Goal: Book appointment/travel/reservation

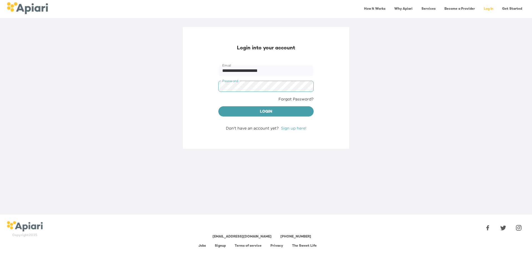
click at [285, 98] on link "Forgot Password?" at bounding box center [295, 99] width 35 height 6
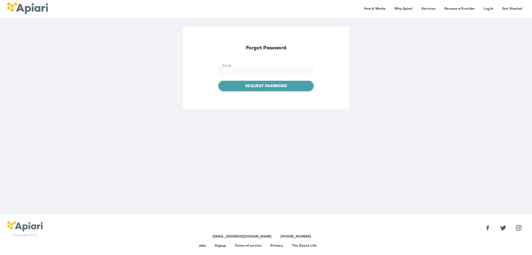
click at [267, 86] on span "Request Password" at bounding box center [266, 86] width 86 height 7
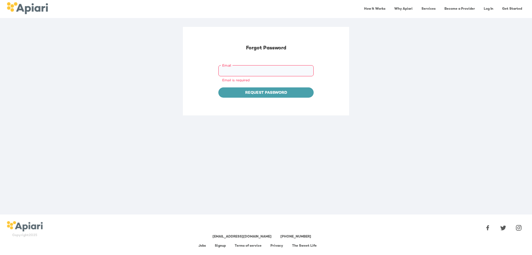
click at [252, 68] on input "Email" at bounding box center [265, 70] width 95 height 11
type input "**********"
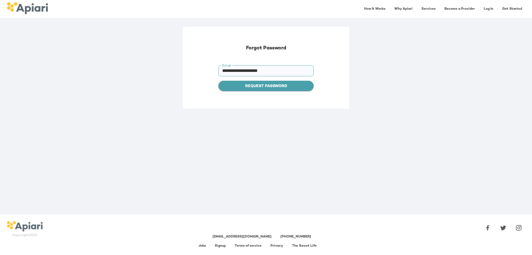
click at [262, 87] on span "Request Password" at bounding box center [266, 86] width 86 height 7
click at [250, 85] on span "Set Password" at bounding box center [266, 86] width 86 height 7
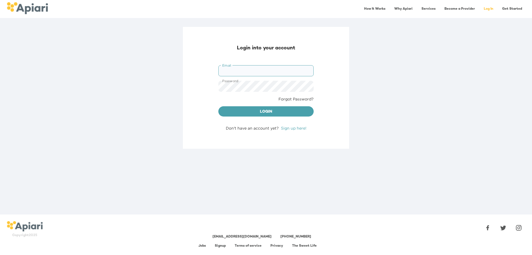
click at [234, 68] on input "Email" at bounding box center [265, 70] width 95 height 11
type input "**********"
click at [263, 113] on span "Login" at bounding box center [266, 111] width 86 height 7
click at [262, 112] on span "Login" at bounding box center [266, 111] width 86 height 7
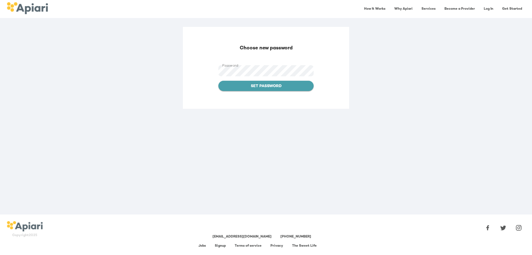
click at [265, 88] on span "Set Password" at bounding box center [266, 86] width 86 height 7
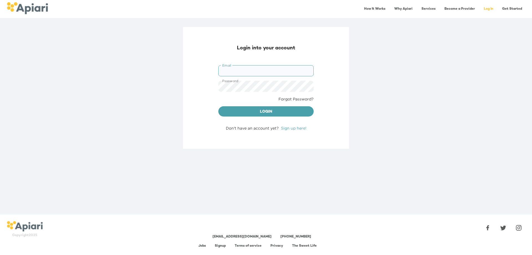
click at [244, 68] on input "Email" at bounding box center [265, 70] width 95 height 11
type input "**********"
click at [268, 111] on span "Login" at bounding box center [266, 111] width 86 height 7
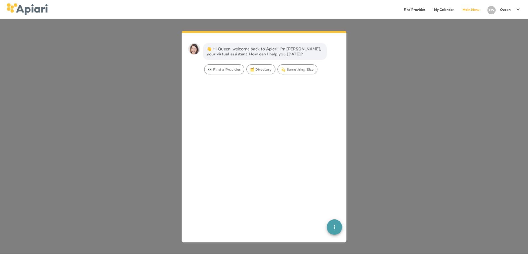
scroll to position [8, 0]
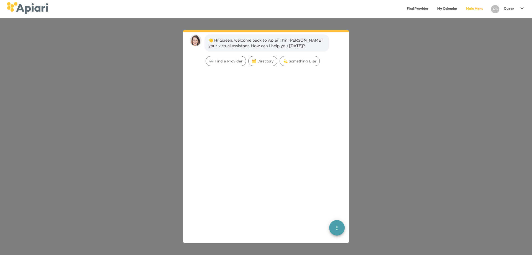
click at [507, 10] on p "Queen" at bounding box center [509, 9] width 11 height 5
click at [504, 11] on p "My Profile" at bounding box center [512, 11] width 22 height 7
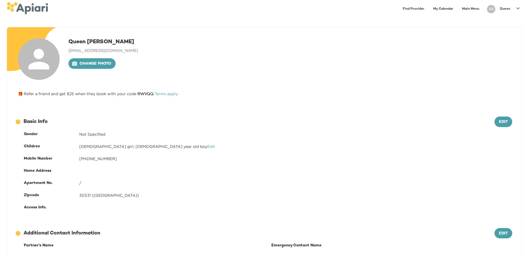
click at [414, 10] on link "Find Provider" at bounding box center [413, 8] width 28 height 11
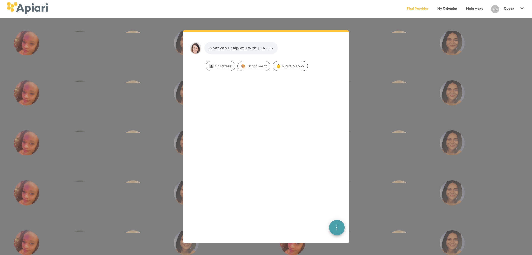
scroll to position [8, 0]
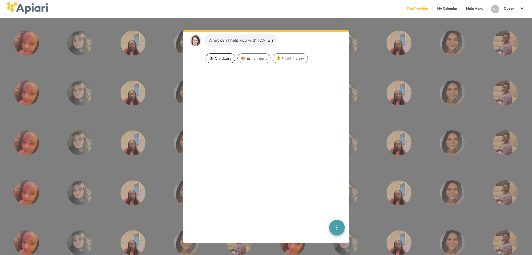
click at [223, 59] on span "👩‍👧‍👦 Childcare" at bounding box center [220, 58] width 29 height 5
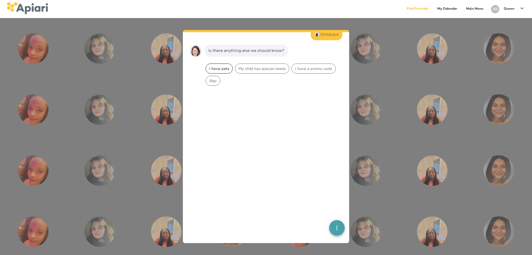
scroll to position [43, 0]
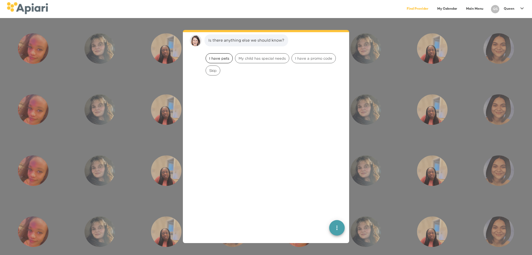
click at [223, 61] on div "I have pets" at bounding box center [219, 58] width 27 height 10
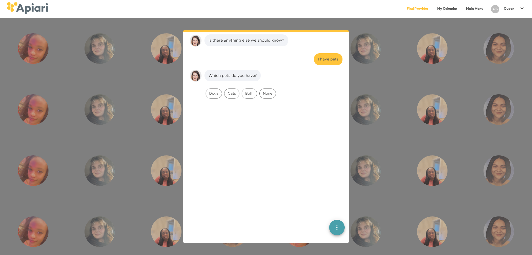
scroll to position [78, 0]
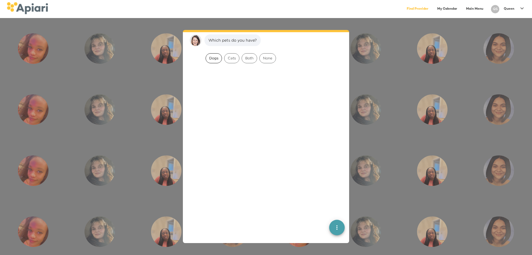
click at [211, 60] on div "Dogs" at bounding box center [214, 58] width 16 height 10
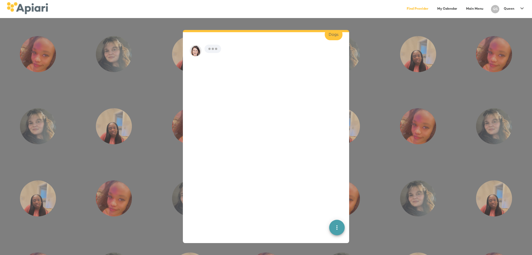
scroll to position [113, 0]
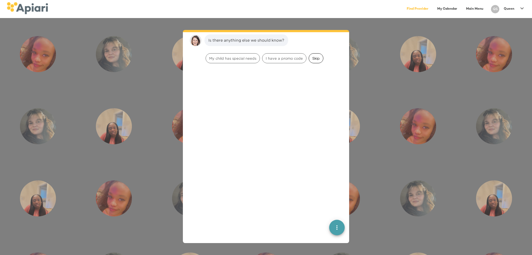
click at [319, 58] on span "Skip" at bounding box center [316, 58] width 14 height 5
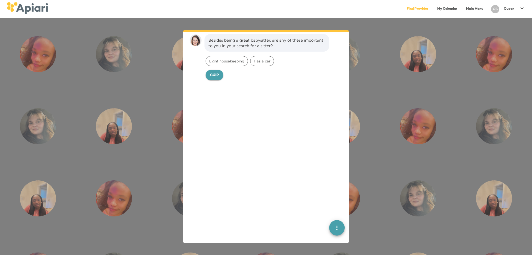
click at [213, 76] on span "Skip" at bounding box center [214, 75] width 9 height 7
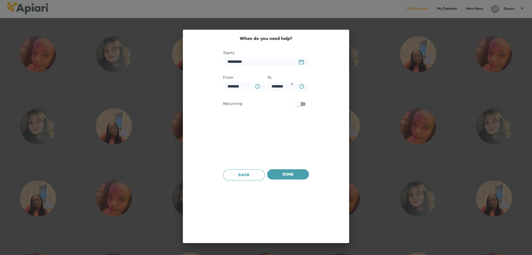
scroll to position [186, 0]
click at [301, 62] on icon "23979DC4-A7E4-489C-88E7-37869341D308 Created with sketchtool." at bounding box center [301, 61] width 5 height 5
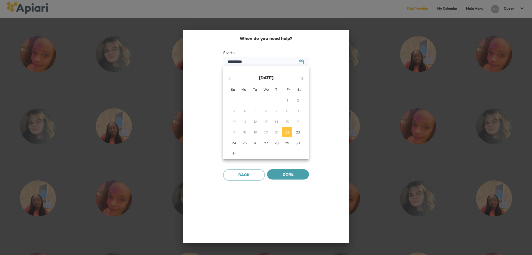
click at [298, 131] on p "23" at bounding box center [298, 132] width 4 height 5
type input "**********"
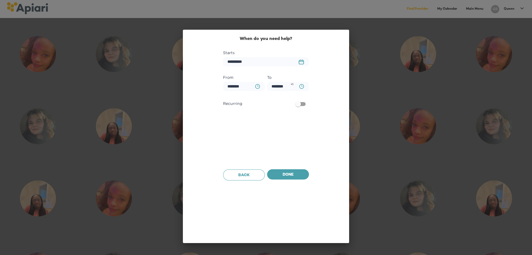
click at [301, 86] on icon "BA0D2328-0349-4FFE-B945-982DA367CA30 Created with sketchtool." at bounding box center [301, 86] width 5 height 5
type input "********"
click at [288, 176] on div at bounding box center [266, 127] width 532 height 255
click at [290, 174] on span "Done" at bounding box center [288, 174] width 33 height 7
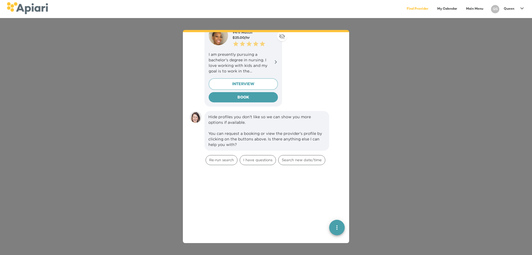
scroll to position [359, 0]
click at [230, 160] on span "Re-run search" at bounding box center [221, 159] width 31 height 5
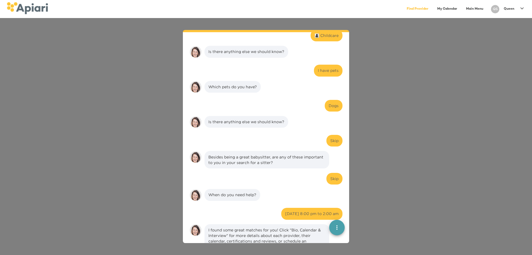
scroll to position [0, 0]
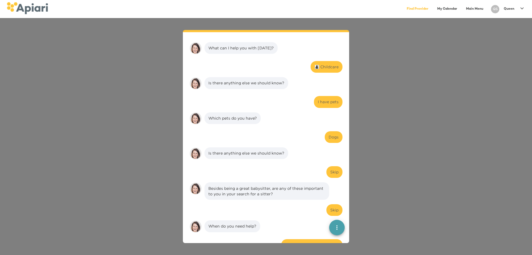
click at [415, 10] on link "Find Provider" at bounding box center [417, 8] width 28 height 11
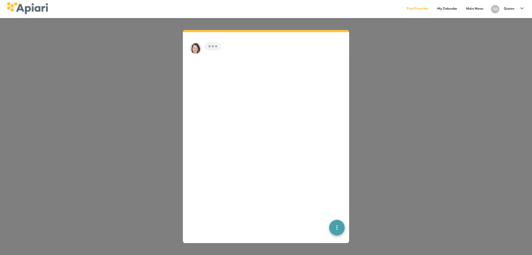
scroll to position [8, 0]
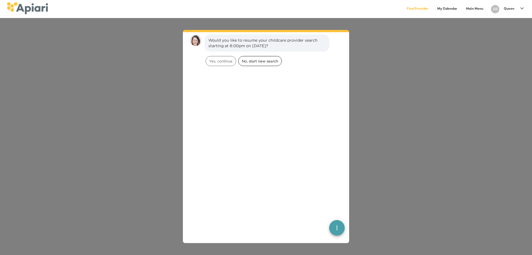
click at [261, 62] on span "No, start new search" at bounding box center [260, 60] width 43 height 5
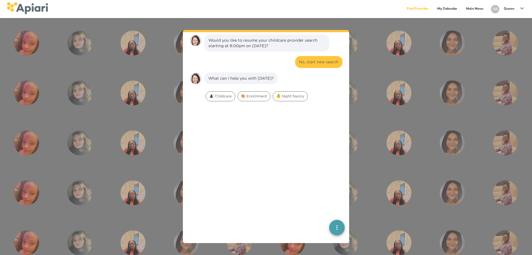
scroll to position [46, 0]
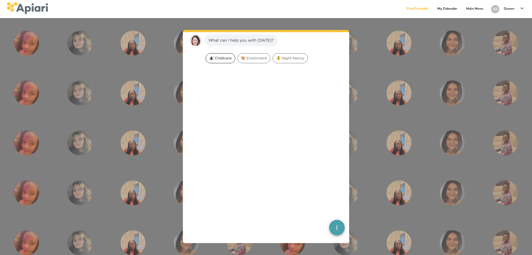
click at [224, 60] on span "👩‍👧‍👦 Childcare" at bounding box center [220, 57] width 29 height 5
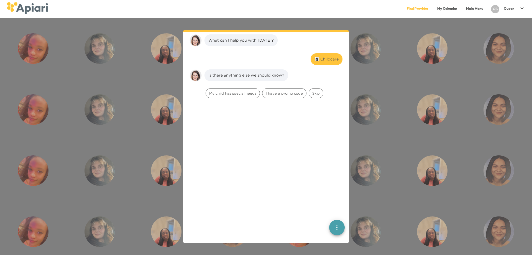
scroll to position [81, 0]
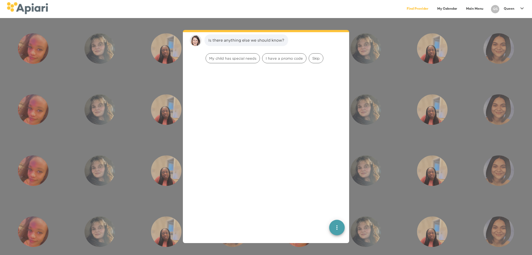
click at [419, 7] on link "Find Provider" at bounding box center [417, 8] width 28 height 11
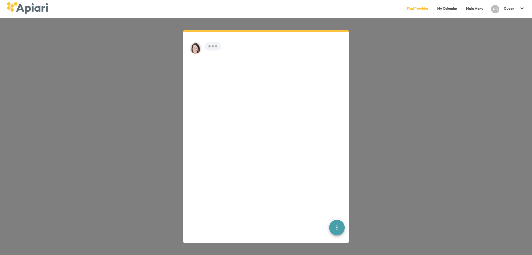
scroll to position [8, 0]
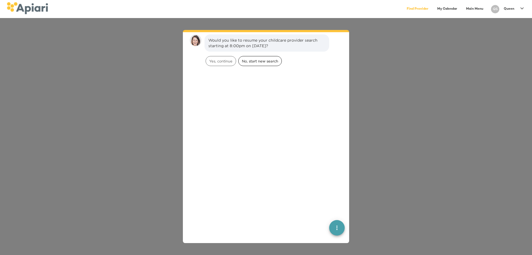
click at [259, 61] on span "No, start new search" at bounding box center [260, 60] width 43 height 5
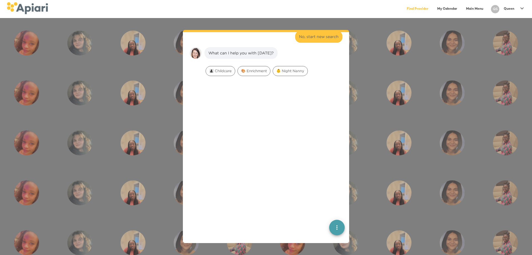
scroll to position [46, 0]
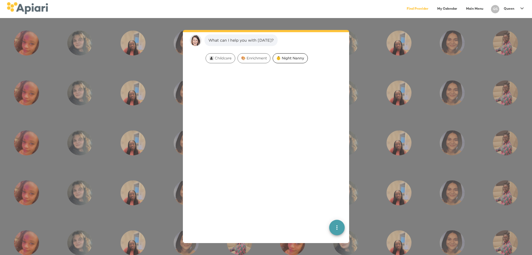
click at [296, 59] on span "👶 Night Nanny" at bounding box center [290, 57] width 35 height 5
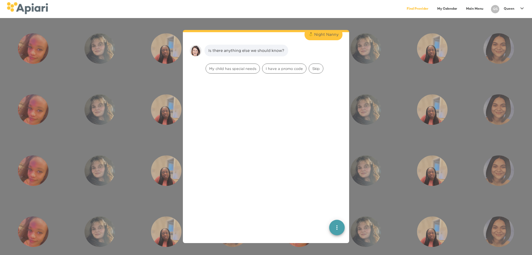
scroll to position [81, 0]
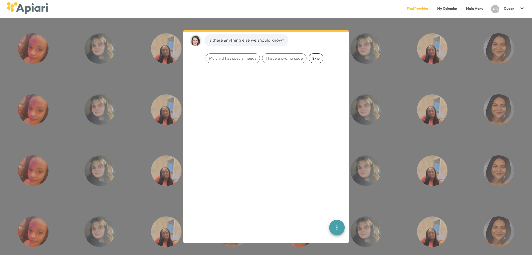
click at [314, 58] on span "Skip" at bounding box center [316, 58] width 14 height 5
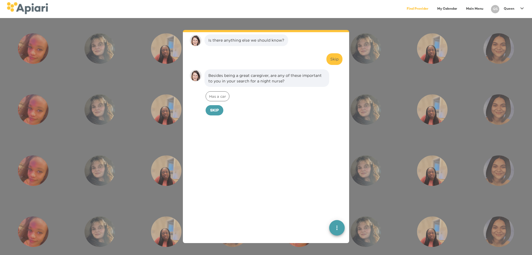
scroll to position [116, 0]
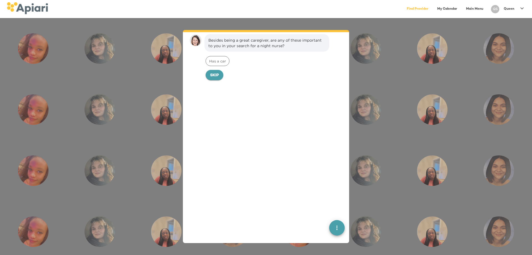
click at [215, 76] on span "Skip" at bounding box center [214, 75] width 9 height 7
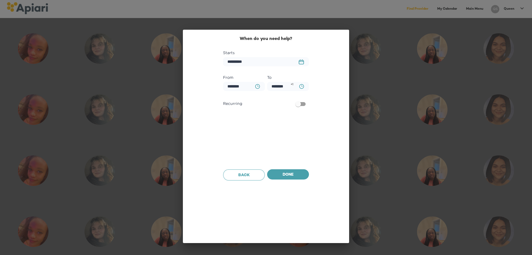
scroll to position [154, 0]
click at [300, 87] on icon "BA0D2328-0349-4FFE-B945-982DA367CA30 Created with sketchtool." at bounding box center [301, 86] width 5 height 5
type input "********"
click at [294, 176] on div at bounding box center [266, 127] width 532 height 255
click at [288, 176] on span "Done" at bounding box center [288, 174] width 33 height 7
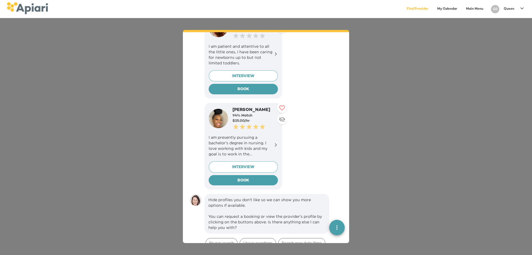
scroll to position [216, 0]
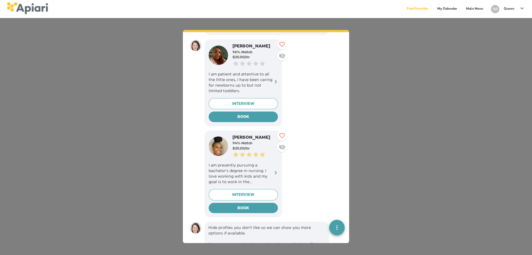
click at [282, 147] on icon at bounding box center [282, 147] width 7 height 7
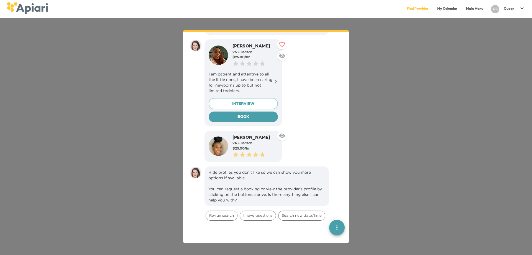
click at [282, 55] on icon at bounding box center [282, 55] width 6 height 5
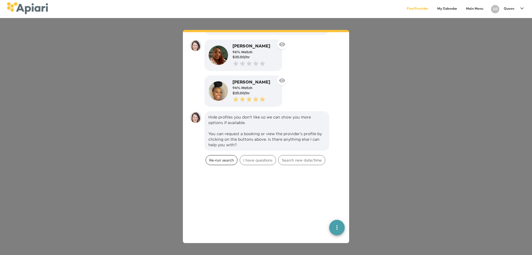
click at [231, 159] on span "Re-run search" at bounding box center [221, 159] width 31 height 5
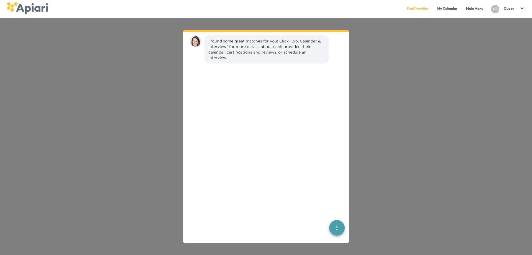
scroll to position [353, 0]
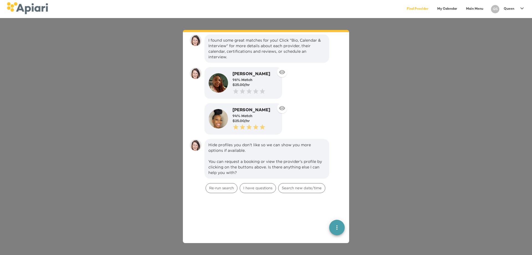
click at [284, 75] on icon at bounding box center [282, 72] width 7 height 7
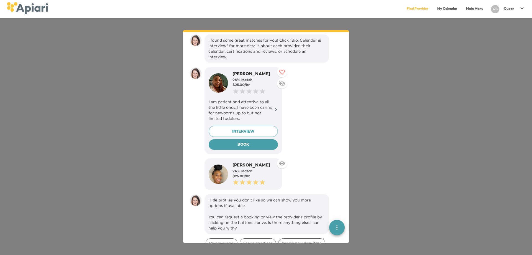
click at [284, 167] on button at bounding box center [282, 163] width 10 height 10
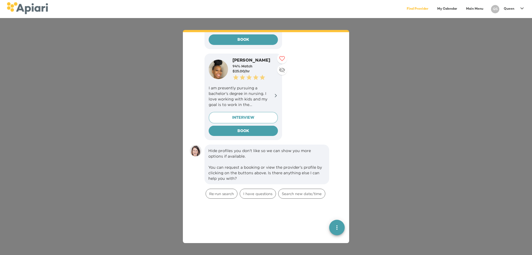
scroll to position [464, 0]
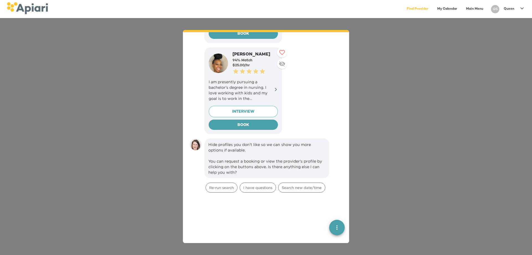
click at [334, 227] on icon "quick menu" at bounding box center [337, 227] width 7 height 7
click at [334, 229] on icon "quick menu" at bounding box center [337, 227] width 7 height 7
click at [214, 188] on span "Re-run search" at bounding box center [221, 187] width 31 height 5
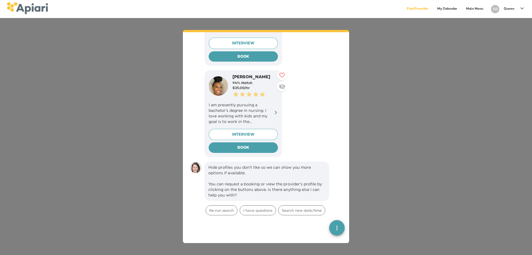
scroll to position [711, 0]
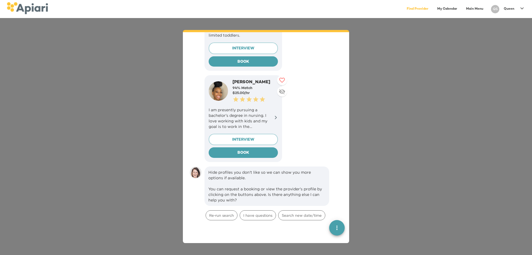
click at [275, 117] on icon at bounding box center [276, 117] width 4 height 4
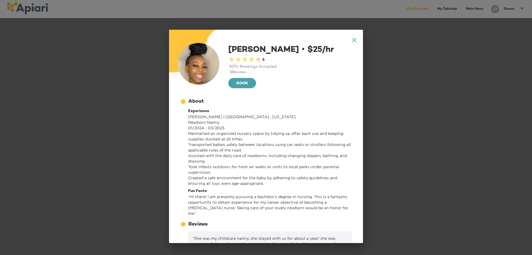
click at [352, 39] on icon "A1D20667-DBDC-461F-895E-AC602C3246CF Created with sketchtool." at bounding box center [354, 40] width 4 height 4
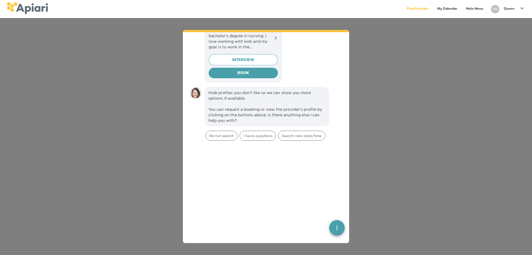
scroll to position [794, 0]
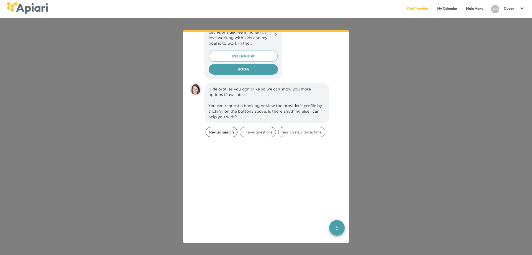
click at [223, 134] on span "Re-run search" at bounding box center [221, 131] width 31 height 5
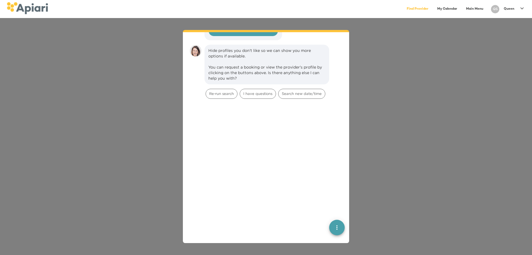
scroll to position [1080, 0]
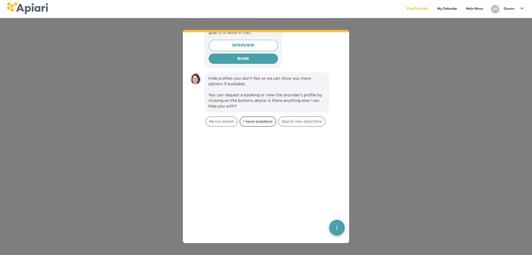
click at [252, 118] on div "I have questions" at bounding box center [258, 121] width 36 height 10
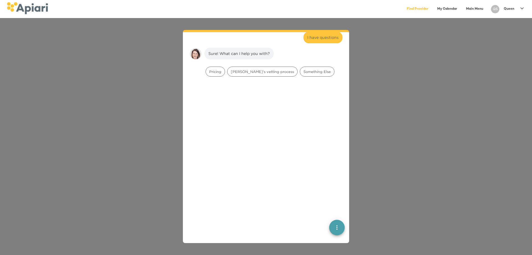
scroll to position [1178, 0]
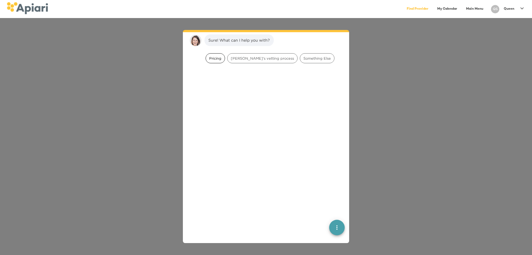
click at [213, 59] on span "Pricing" at bounding box center [215, 58] width 19 height 5
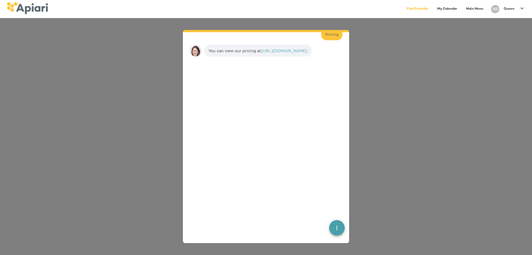
scroll to position [1213, 0]
